Goal: Information Seeking & Learning: Learn about a topic

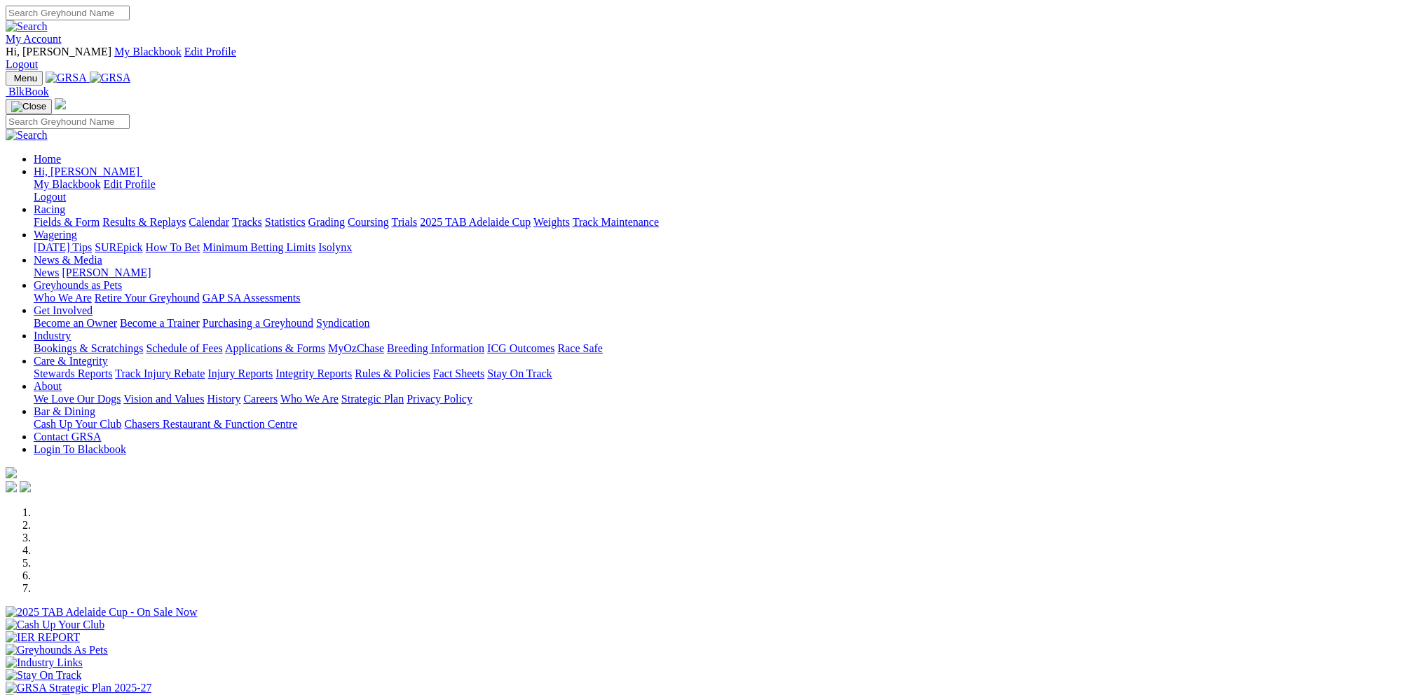
click at [62, 33] on link "My Account" at bounding box center [34, 39] width 56 height 12
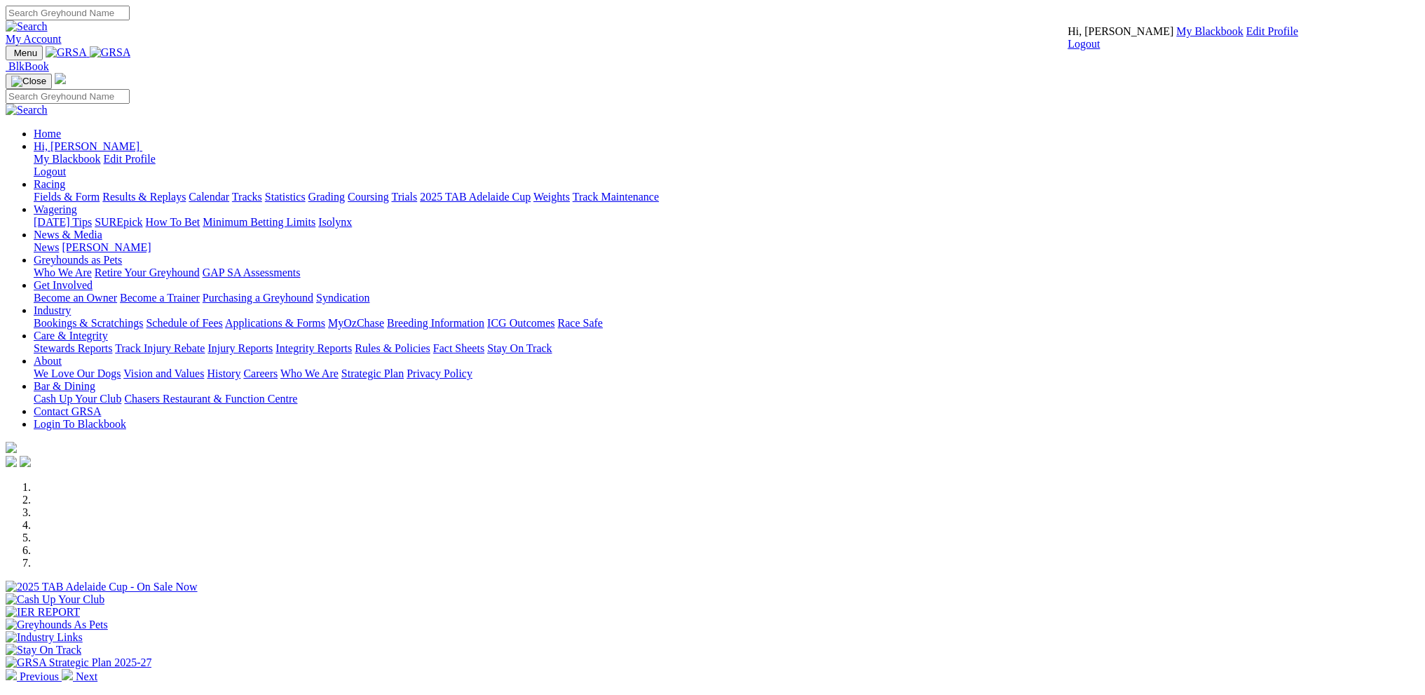
click at [1177, 37] on link "My Blackbook" at bounding box center [1210, 31] width 67 height 12
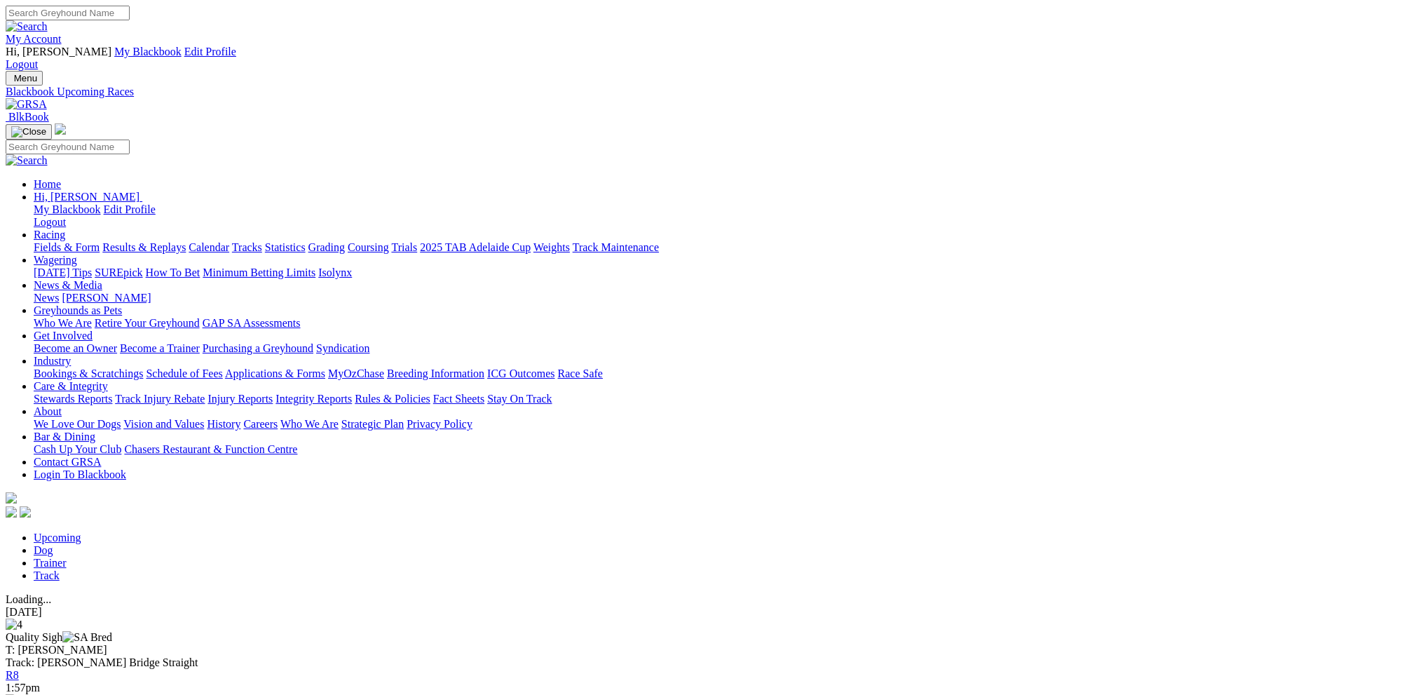
click at [53, 544] on link "Dog" at bounding box center [44, 550] width 20 height 12
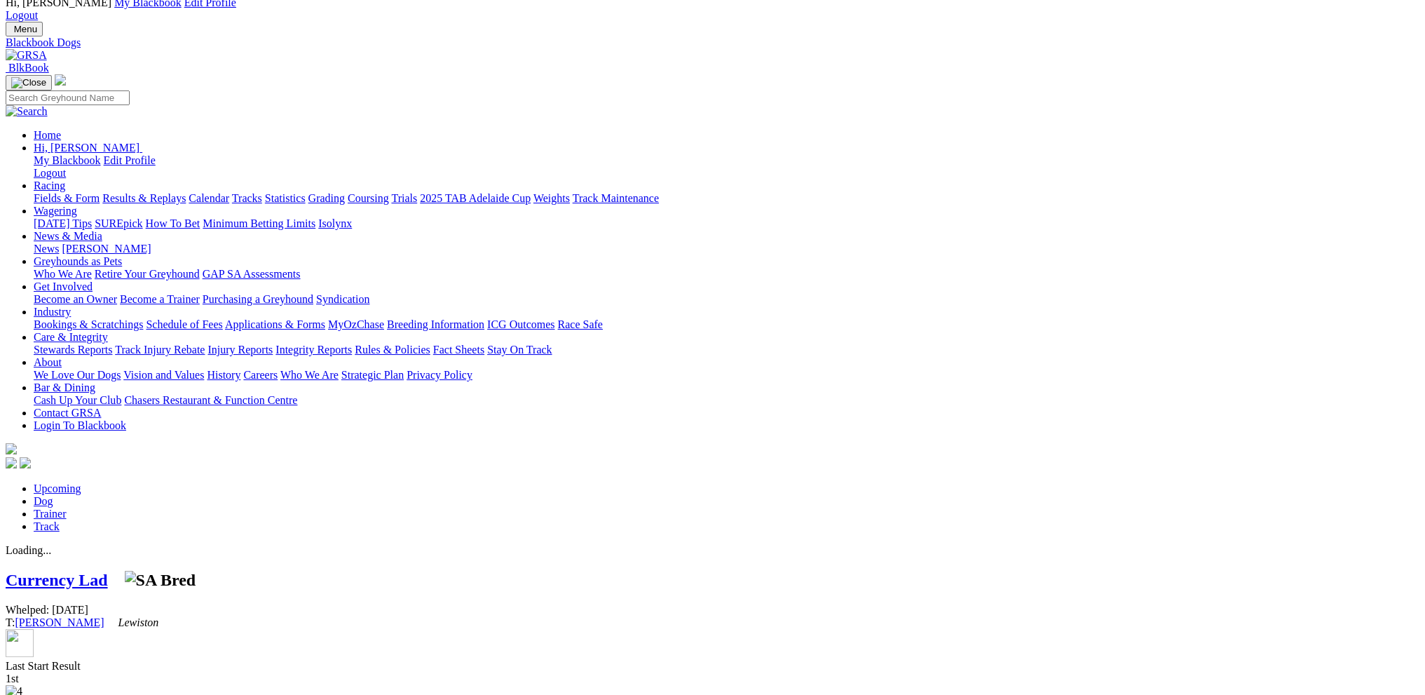
scroll to position [70, 0]
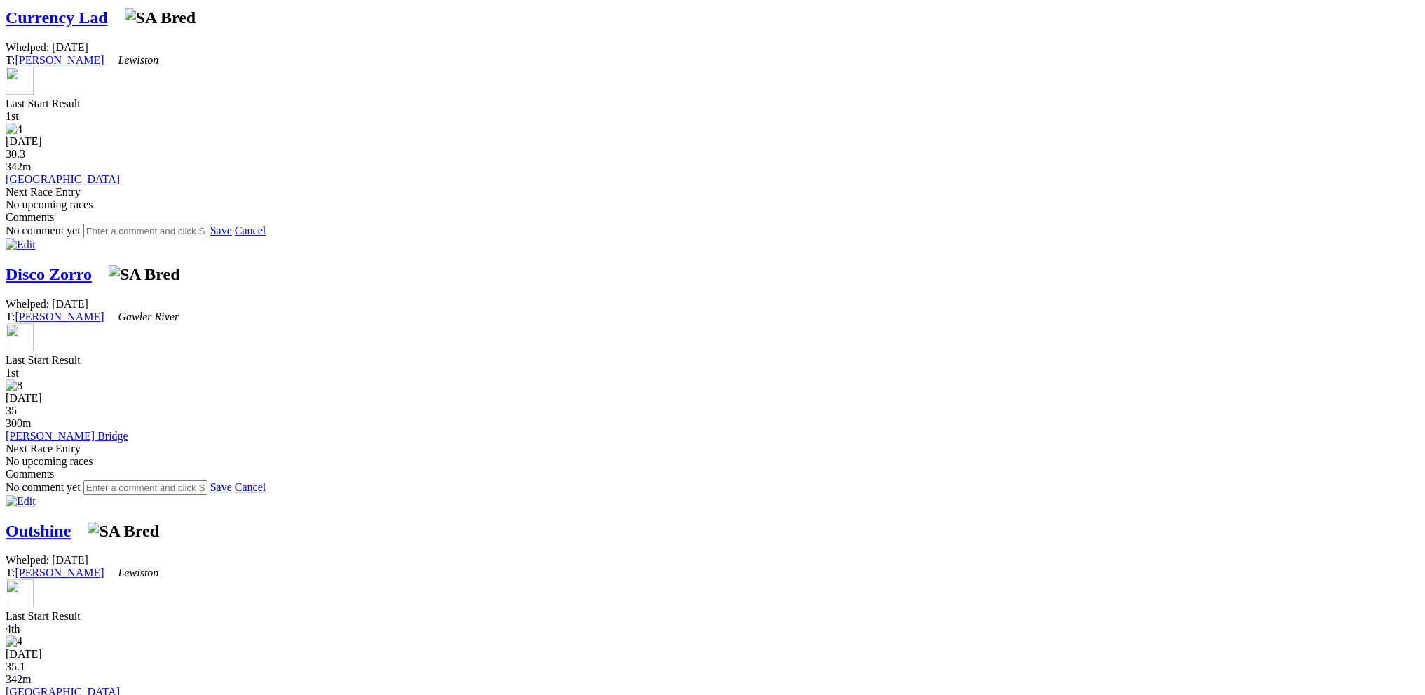
scroll to position [631, 0]
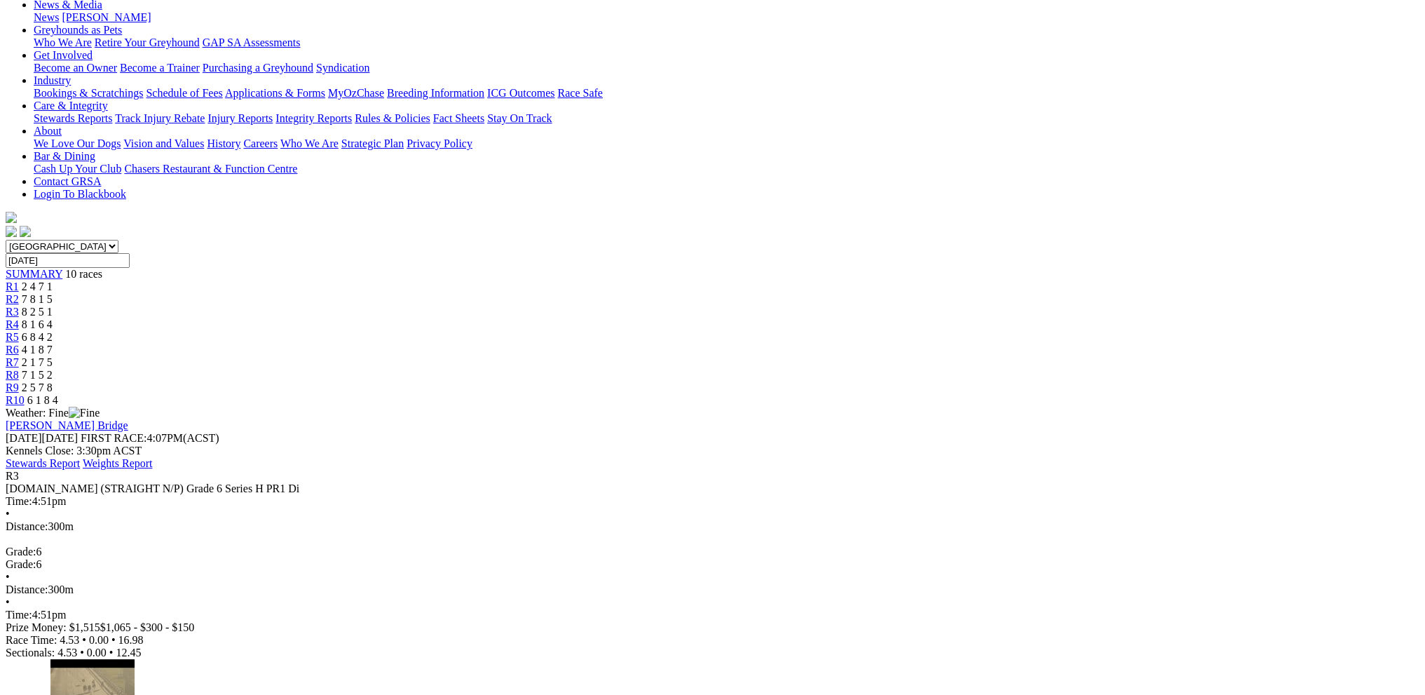
scroll to position [210, 0]
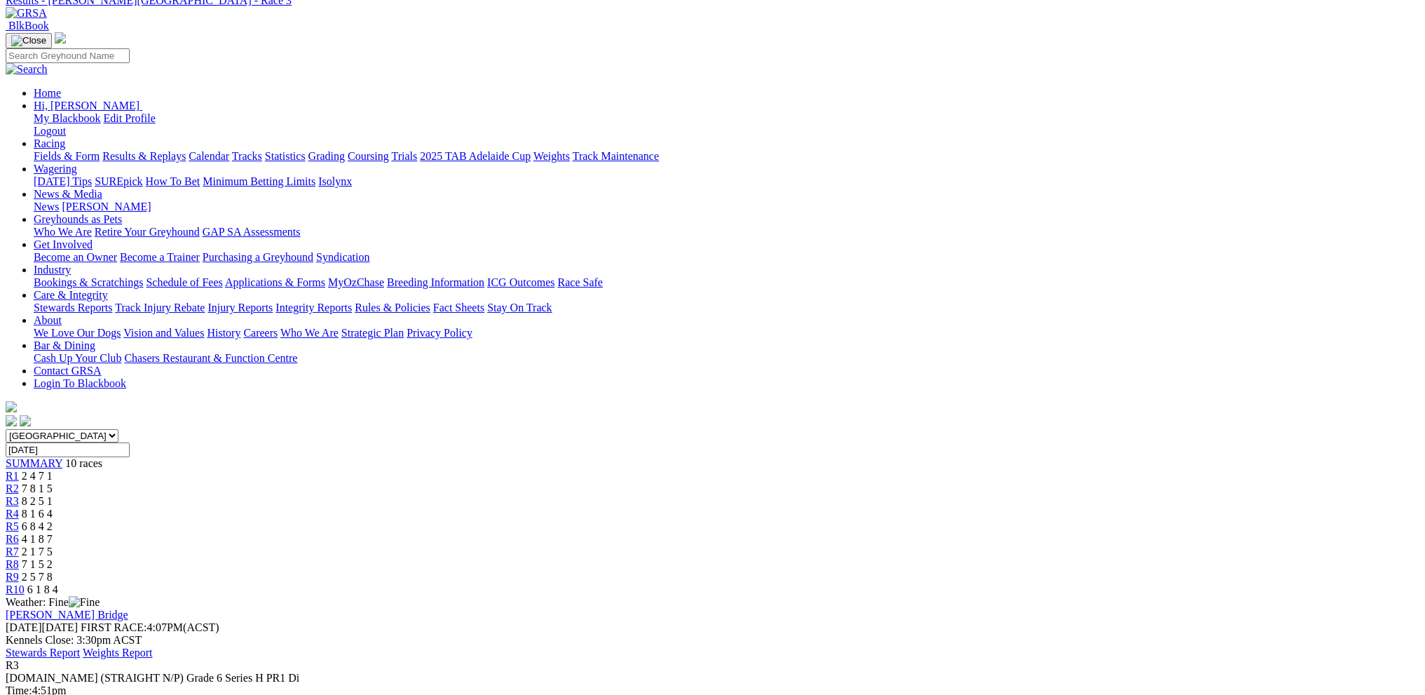
scroll to position [70, 0]
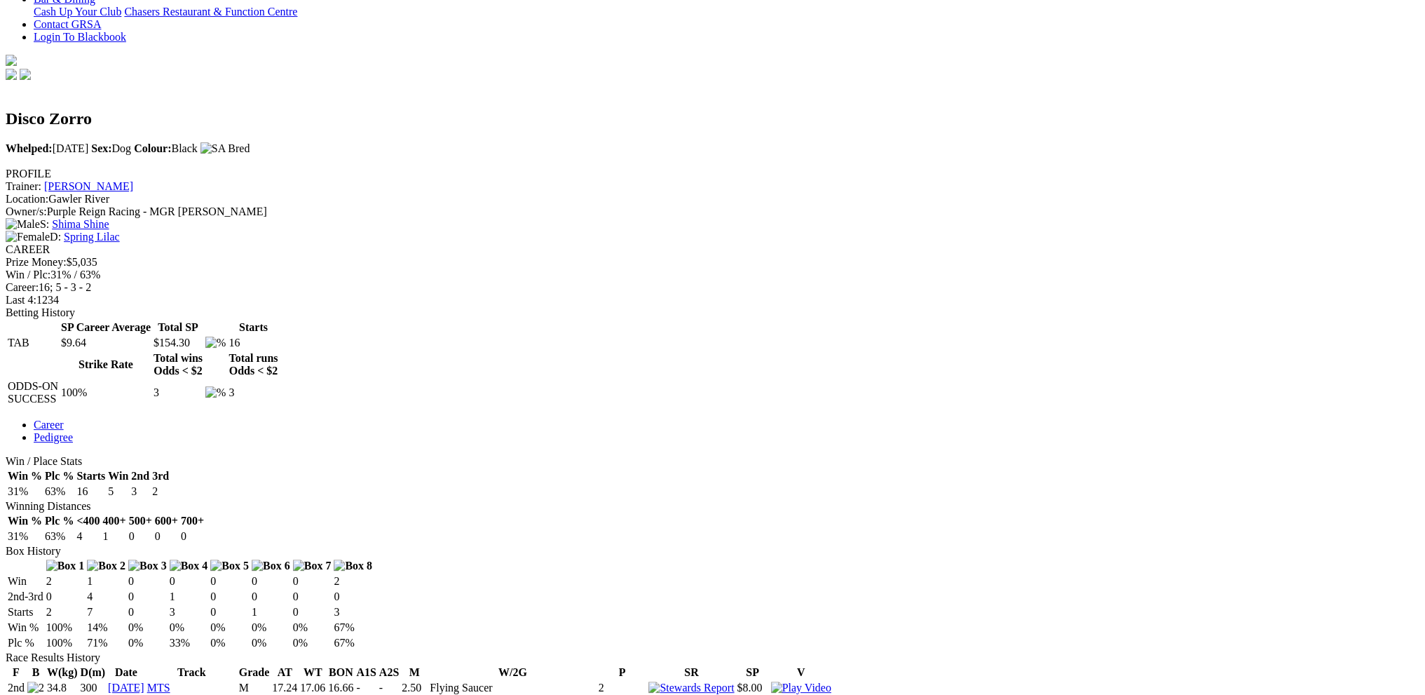
scroll to position [421, 0]
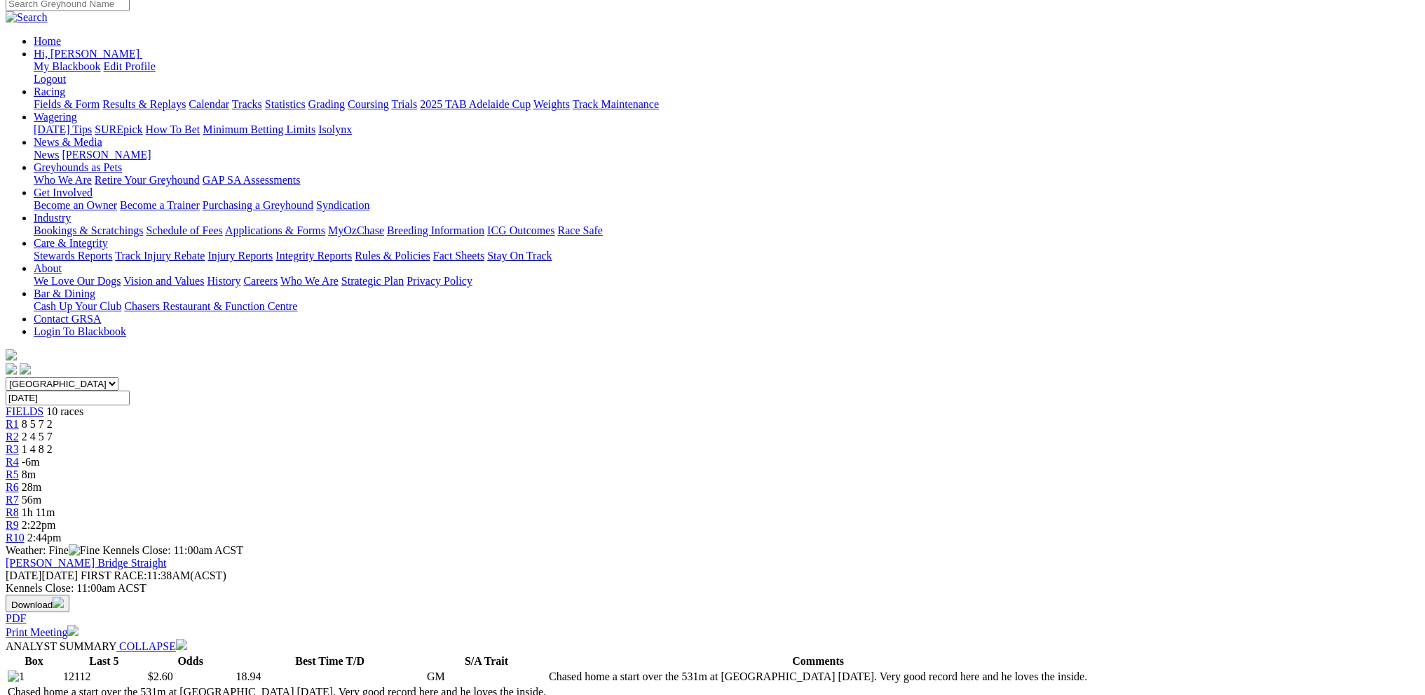
scroll to position [140, 0]
